Goal: Task Accomplishment & Management: Use online tool/utility

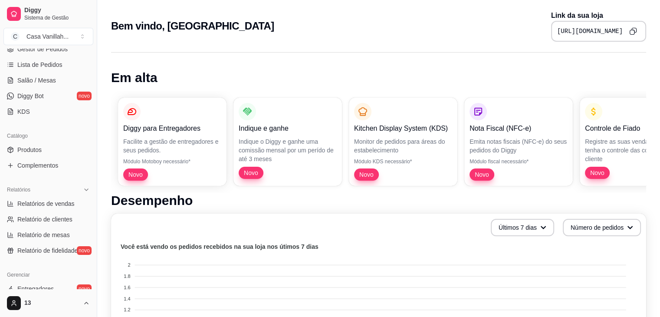
scroll to position [134, 0]
click at [55, 146] on link "Produtos" at bounding box center [48, 151] width 90 height 14
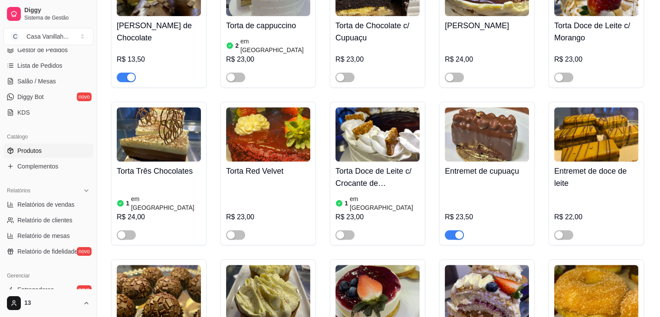
scroll to position [608, 0]
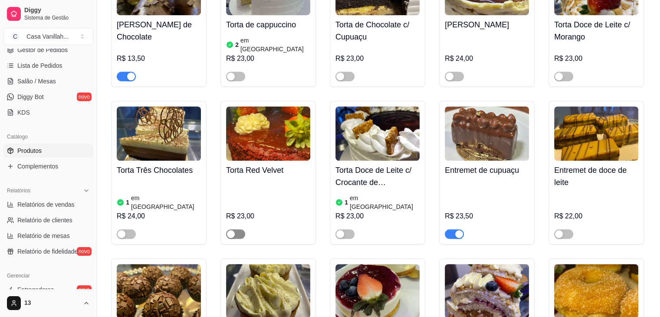
click at [235, 229] on button "button" at bounding box center [235, 234] width 19 height 10
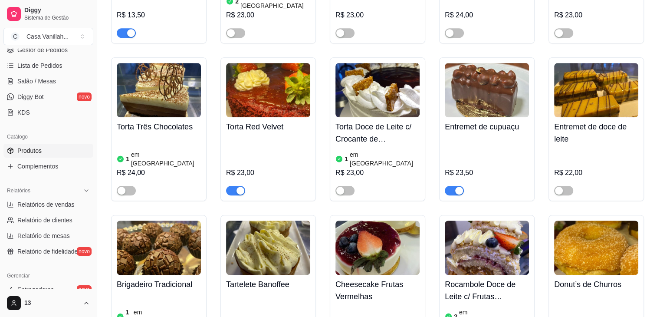
click at [451, 186] on span "button" at bounding box center [454, 191] width 19 height 10
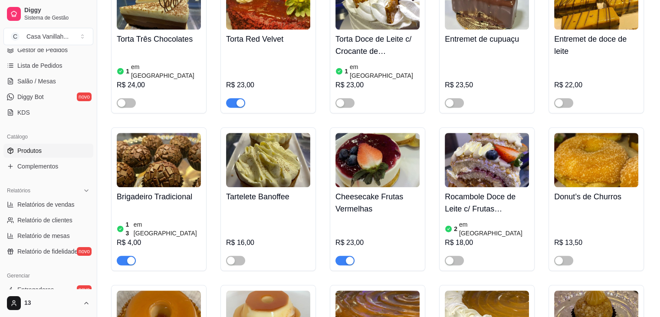
scroll to position [738, 0]
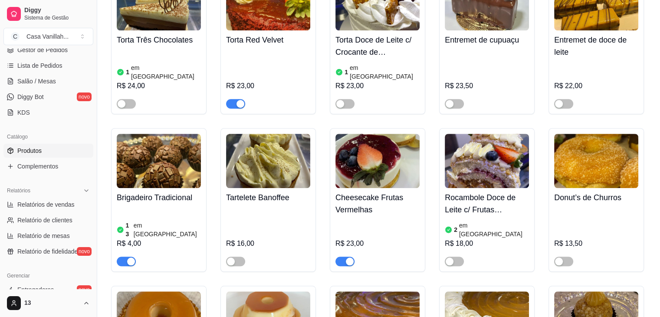
click at [130, 257] on div "button" at bounding box center [131, 261] width 8 height 8
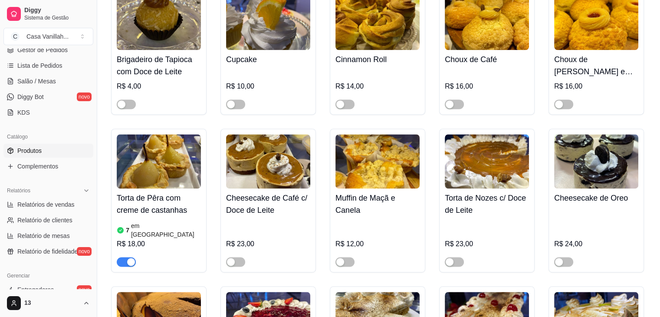
scroll to position [1215, 0]
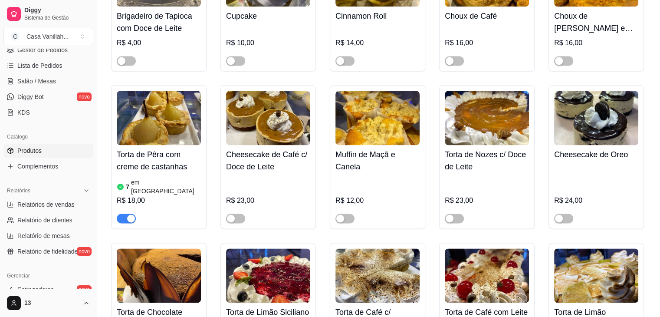
click at [123, 214] on span "button" at bounding box center [126, 219] width 19 height 10
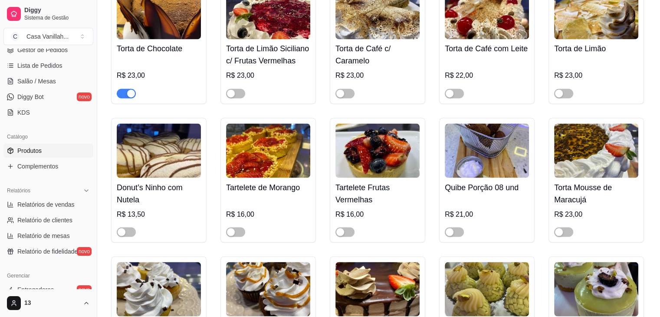
scroll to position [1476, 0]
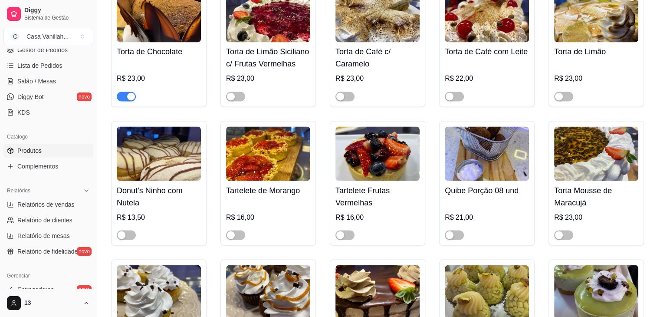
drag, startPoint x: 467, startPoint y: 201, endPoint x: 418, endPoint y: 183, distance: 51.2
click at [418, 222] on div at bounding box center [378, 230] width 84 height 17
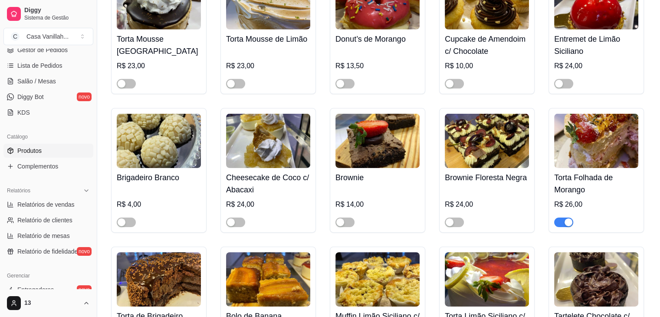
scroll to position [2778, 0]
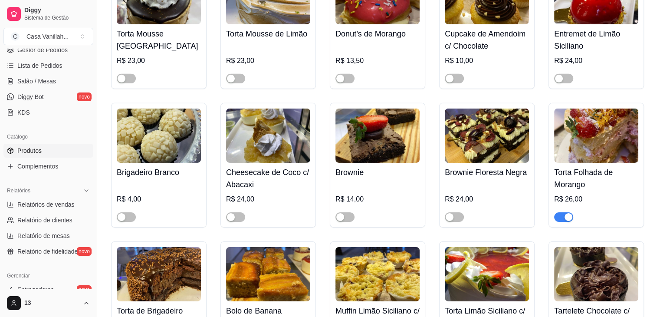
click at [565, 213] on div "button" at bounding box center [569, 217] width 8 height 8
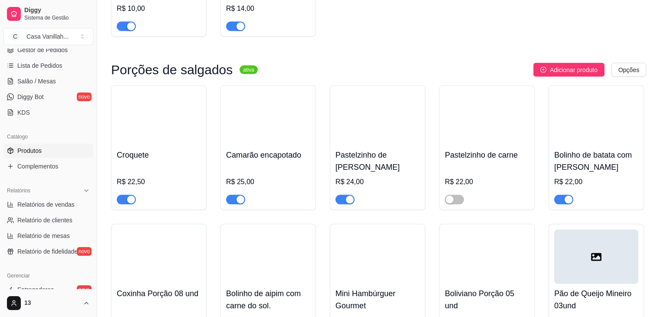
scroll to position [5122, 0]
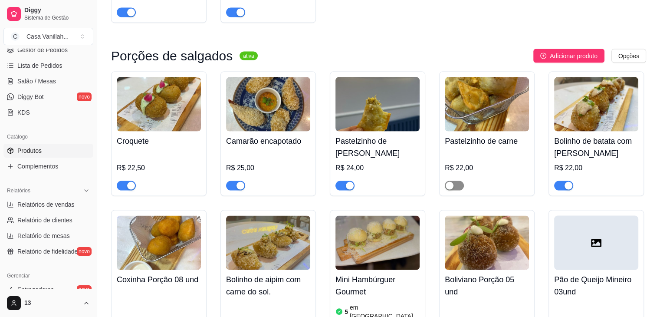
click at [454, 181] on span "button" at bounding box center [454, 186] width 19 height 10
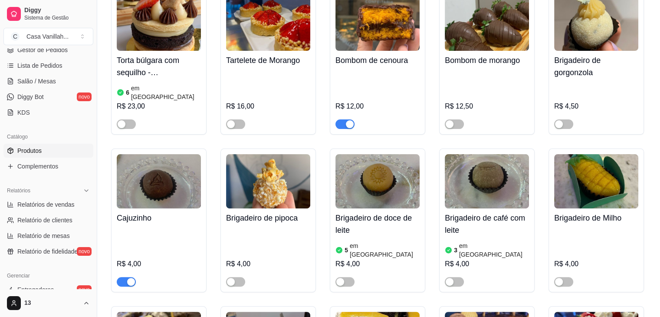
scroll to position [0, 0]
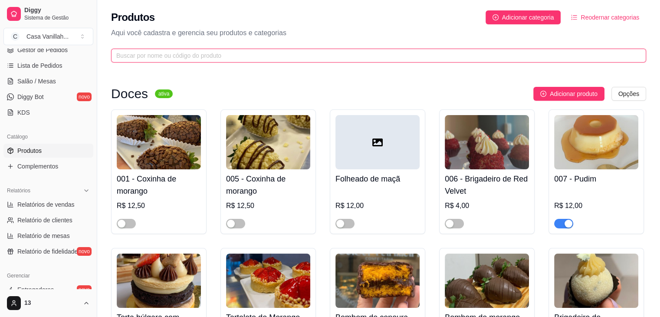
click at [465, 52] on input "text" at bounding box center [375, 56] width 518 height 10
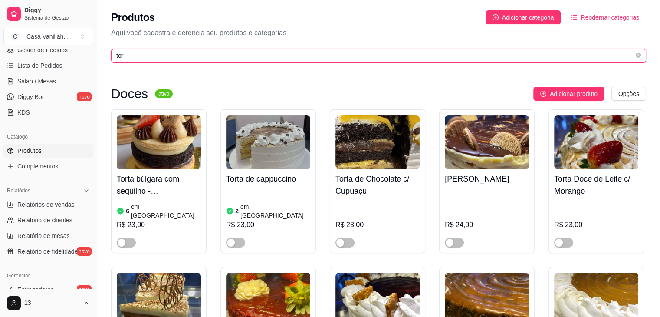
type input "tort"
drag, startPoint x: 129, startPoint y: 54, endPoint x: 100, endPoint y: 54, distance: 29.1
click at [100, 54] on div "Produtos Adicionar categoria Reodernar categorias Aqui você cadastra e gerencia…" at bounding box center [378, 34] width 563 height 68
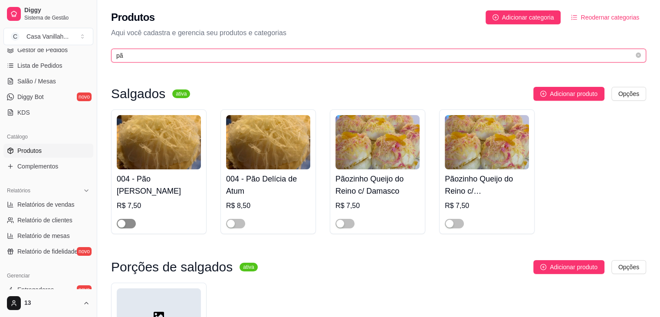
type input "pã"
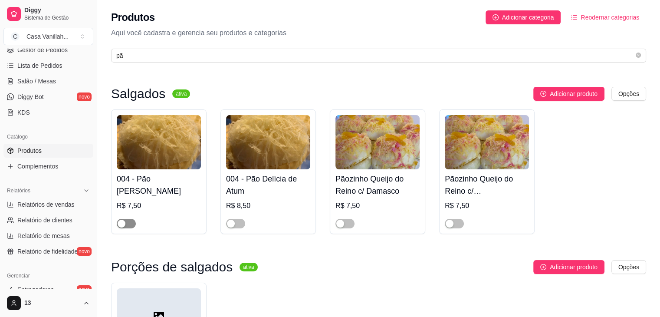
click at [122, 224] on div "button" at bounding box center [122, 224] width 8 height 8
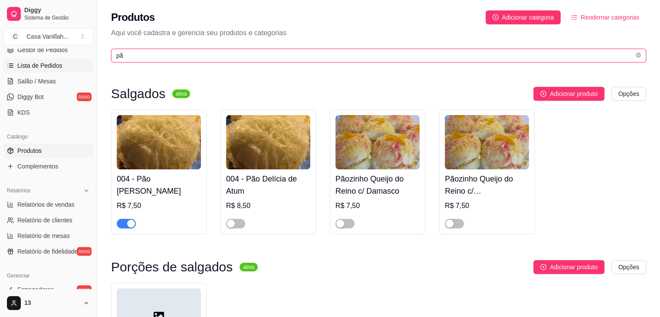
drag, startPoint x: 129, startPoint y: 59, endPoint x: 53, endPoint y: 66, distance: 77.1
click at [53, 66] on div "Diggy Sistema de Gestão C Casa Vanillah ... Loja aberta Diggy Pro até 17/09 Ace…" at bounding box center [330, 225] width 660 height 451
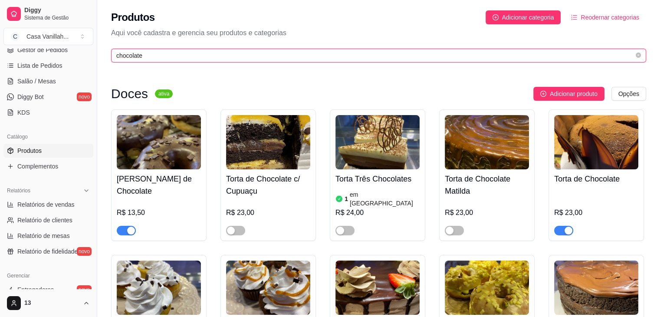
drag, startPoint x: 140, startPoint y: 56, endPoint x: 112, endPoint y: 53, distance: 28.8
click at [112, 53] on span "chocolate" at bounding box center [378, 56] width 535 height 14
type input "e"
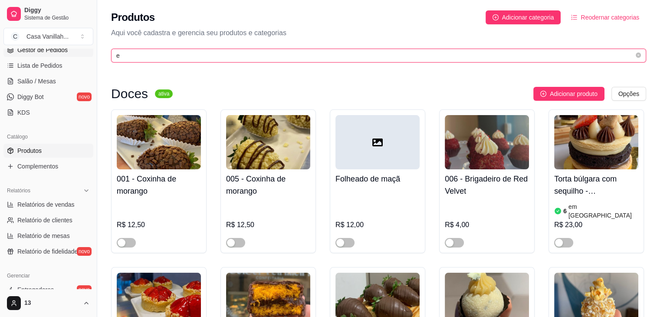
drag, startPoint x: 120, startPoint y: 54, endPoint x: 73, endPoint y: 55, distance: 46.9
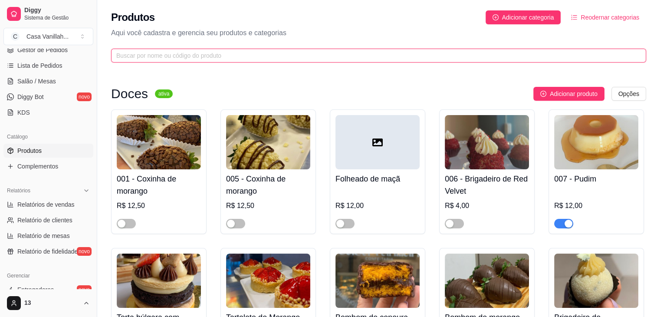
click at [191, 54] on input "text" at bounding box center [375, 56] width 518 height 10
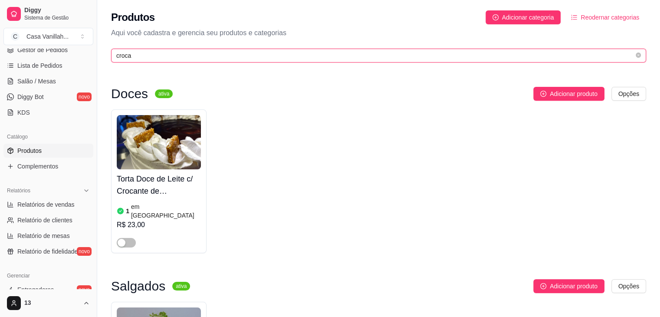
type input "crocan"
drag, startPoint x: 138, startPoint y: 56, endPoint x: 111, endPoint y: 52, distance: 27.3
click at [111, 52] on div "Produtos Adicionar categoria Reodernar categorias Aqui você cadastra e gerencia…" at bounding box center [378, 34] width 563 height 68
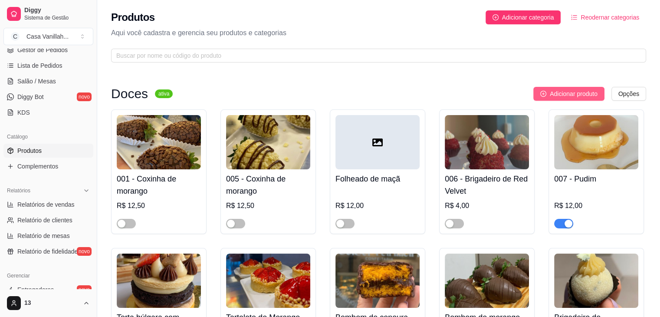
click at [595, 89] on span "Adicionar produto" at bounding box center [574, 94] width 48 height 10
click at [342, 61] on span at bounding box center [378, 56] width 535 height 14
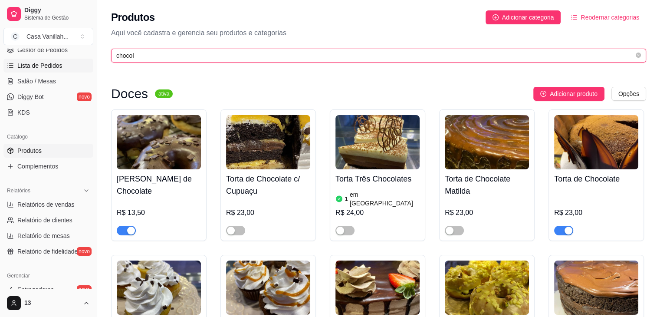
drag, startPoint x: 135, startPoint y: 57, endPoint x: 45, endPoint y: 66, distance: 90.8
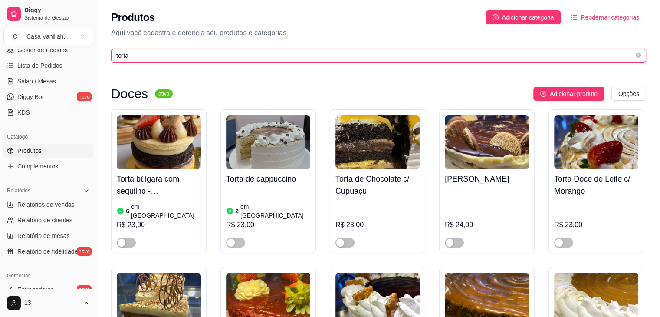
type input "torta"
